Goal: Browse casually

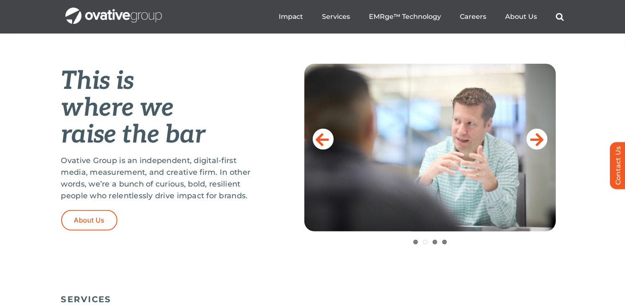
scroll to position [325, 0]
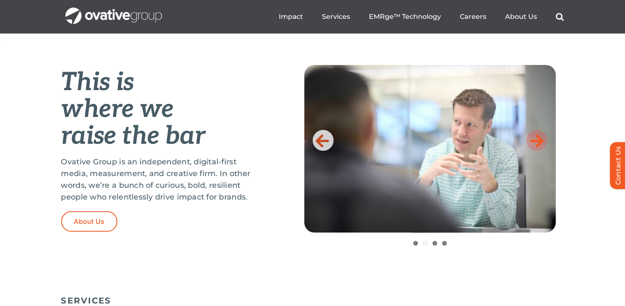
click at [528, 137] on link at bounding box center [536, 140] width 21 height 21
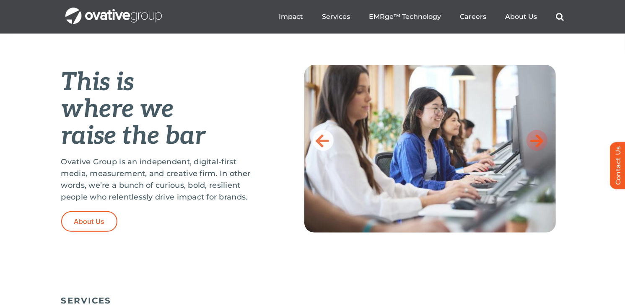
click at [528, 137] on link at bounding box center [536, 140] width 21 height 21
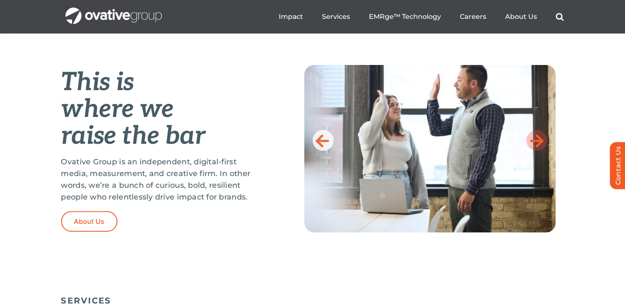
click at [528, 137] on link at bounding box center [536, 140] width 21 height 21
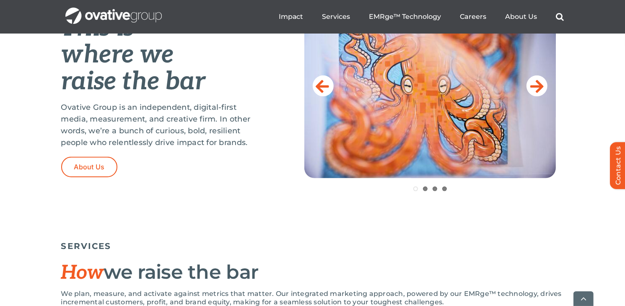
scroll to position [381, 0]
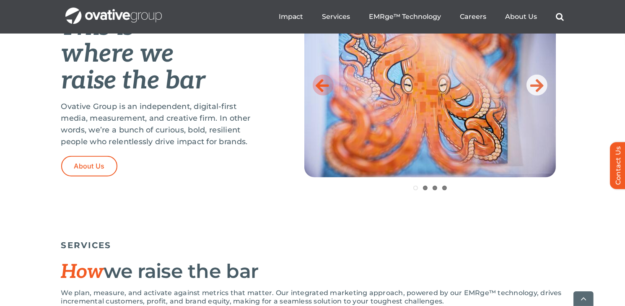
click at [322, 81] on icon at bounding box center [322, 85] width 13 height 17
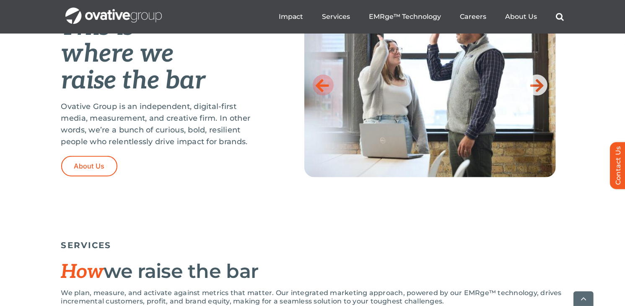
click at [322, 81] on icon at bounding box center [322, 85] width 13 height 17
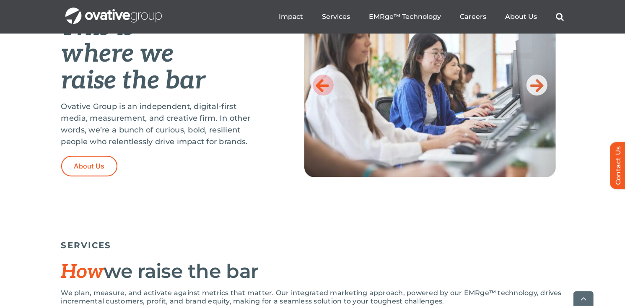
click at [322, 81] on icon at bounding box center [322, 85] width 13 height 17
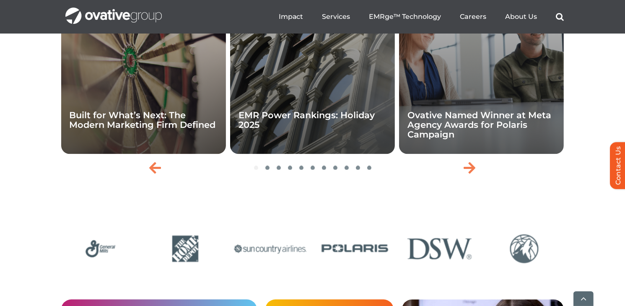
scroll to position [1882, 0]
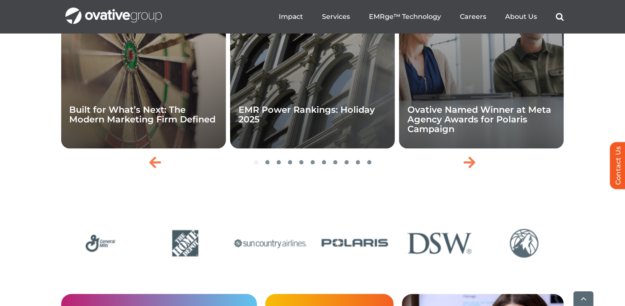
click at [479, 173] on div "Expert Insights Built for What’s Next: The Modern Marketing Firm Defined Expert…" at bounding box center [312, 68] width 503 height 210
click at [474, 173] on div "Next slide" at bounding box center [469, 162] width 21 height 21
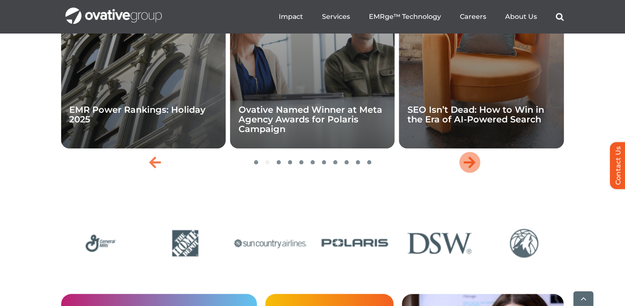
click at [474, 173] on div "Next slide" at bounding box center [469, 162] width 21 height 21
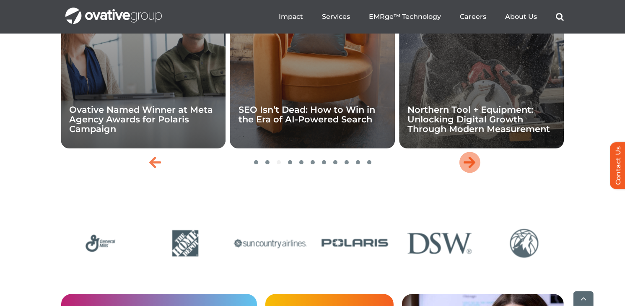
click at [474, 173] on div "Next slide" at bounding box center [469, 162] width 21 height 21
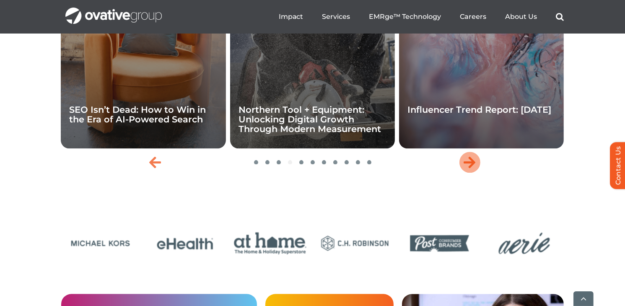
click at [474, 169] on icon "Next slide" at bounding box center [469, 161] width 12 height 13
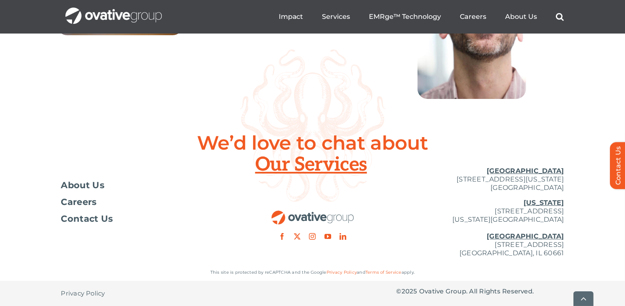
scroll to position [3121, 0]
